Goal: Task Accomplishment & Management: Use online tool/utility

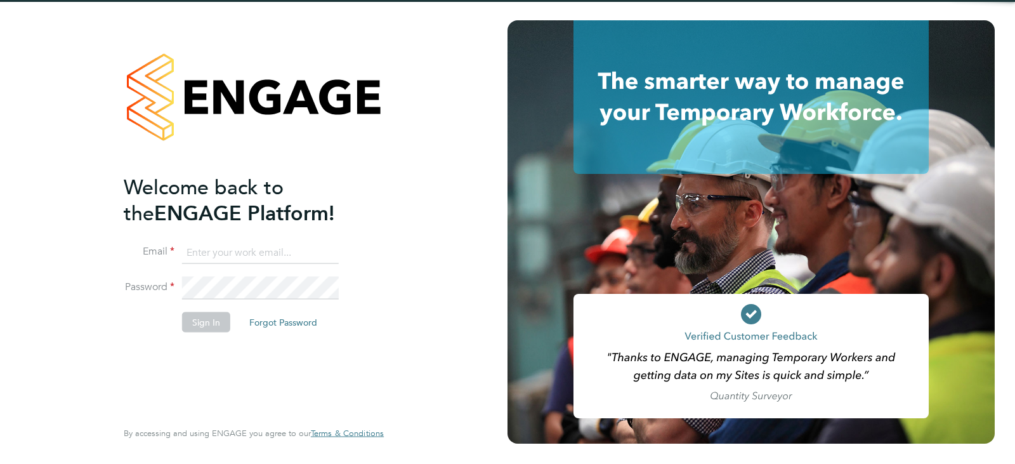
type input "[EMAIL_ADDRESS][DOMAIN_NAME]"
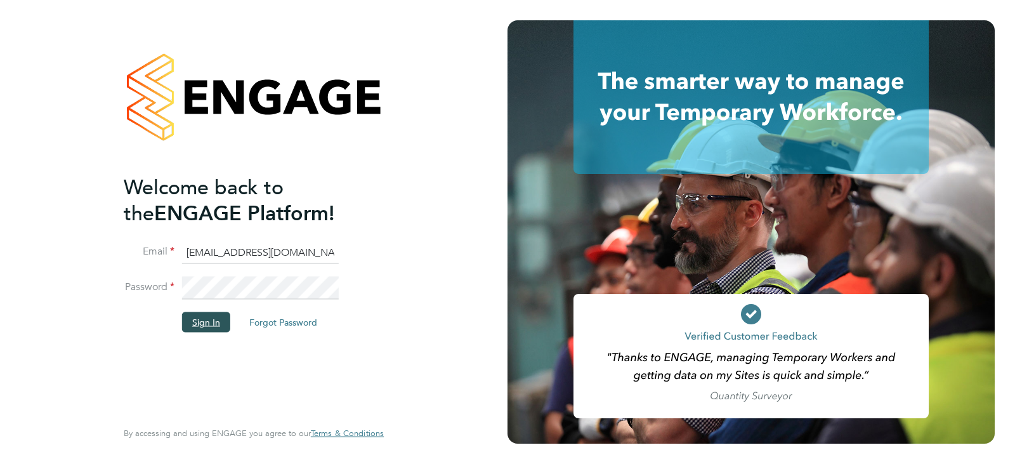
click at [200, 319] on button "Sign In" at bounding box center [206, 321] width 48 height 20
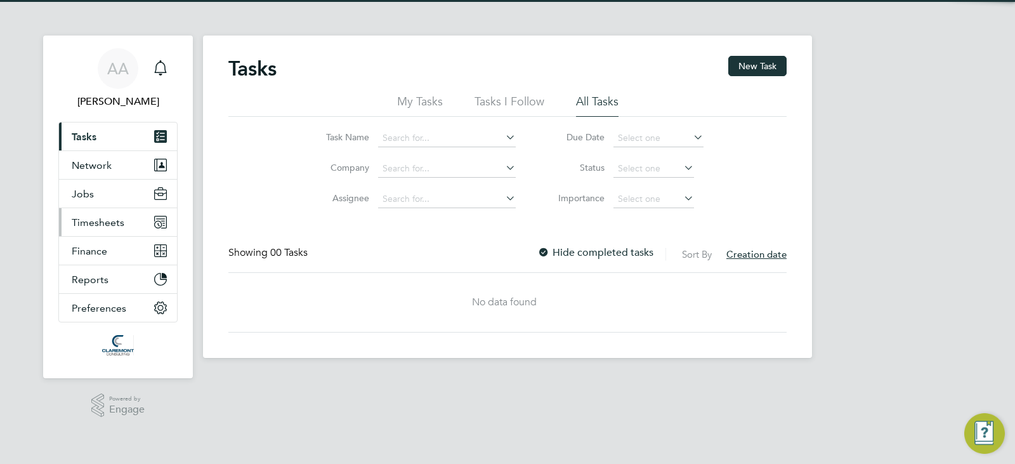
click at [106, 222] on span "Timesheets" at bounding box center [98, 222] width 53 height 12
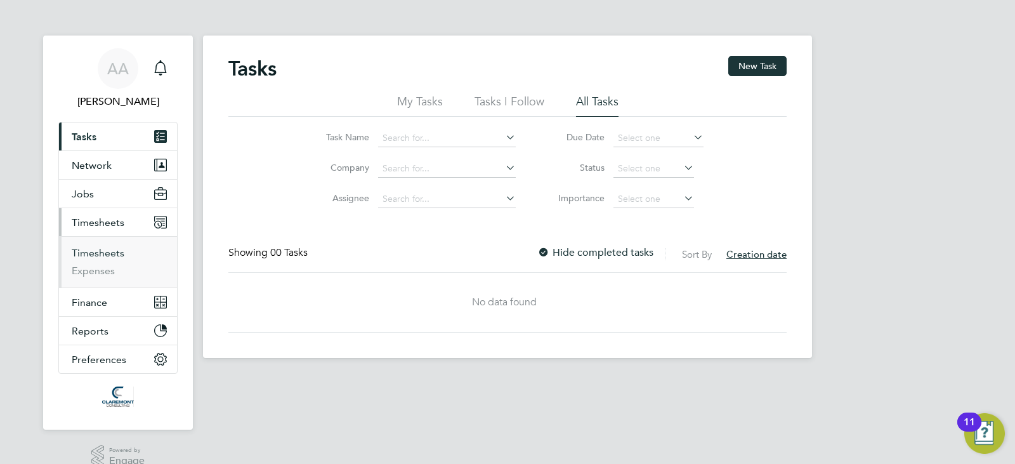
click at [97, 255] on link "Timesheets" at bounding box center [98, 253] width 53 height 12
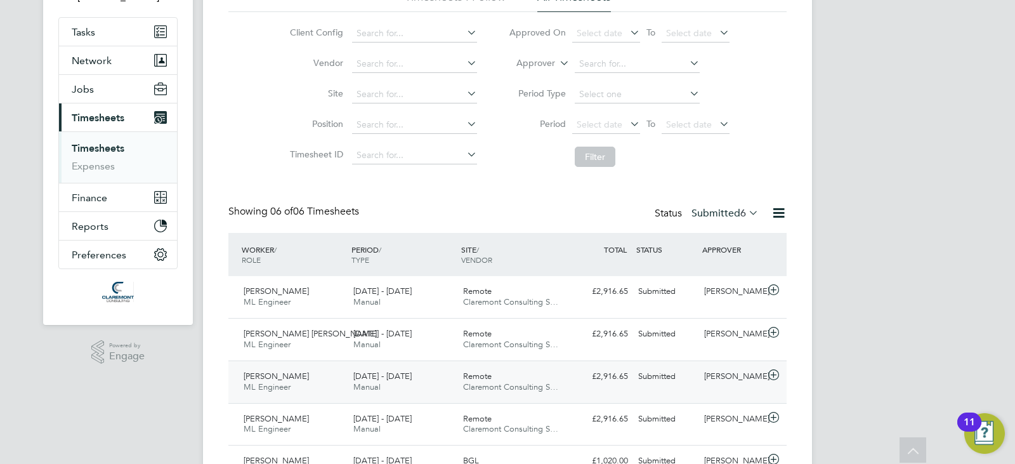
scroll to position [127, 0]
